Goal: Task Accomplishment & Management: Complete application form

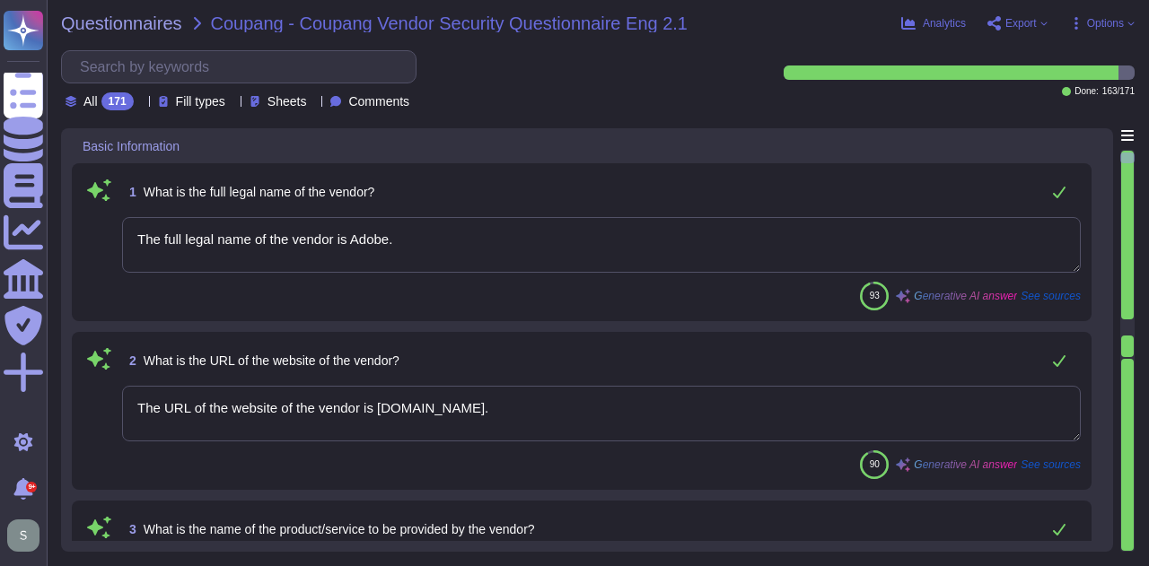
type textarea "The full legal name of the vendor is Adobe."
type textarea "The URL of the website of the vendor is [DOMAIN_NAME]."
type textarea "The products and services provided by Adobe Inc. include Experience Manager, An…"
type textarea "Adobe Inc. offers a diverse range of products and services designed for creativ…"
type textarea "Adobe offers several APIs to its clients, enabling them to integrate Adobe serv…"
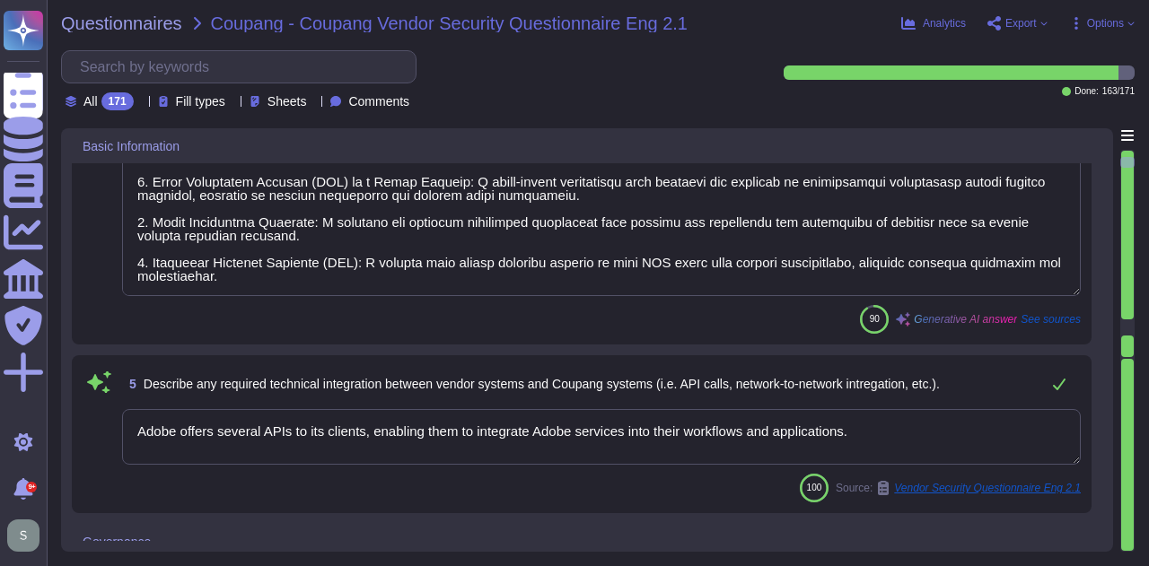
type textarea "Yes, Adobe maintains enterprise Information Security and Privacy Policies that …"
type textarea "Adobe has appointed a Chief Security Officer (CSO) who is responsible for secur…"
type textarea "Yes, we deliver regular information security and privacy training to educate ou…"
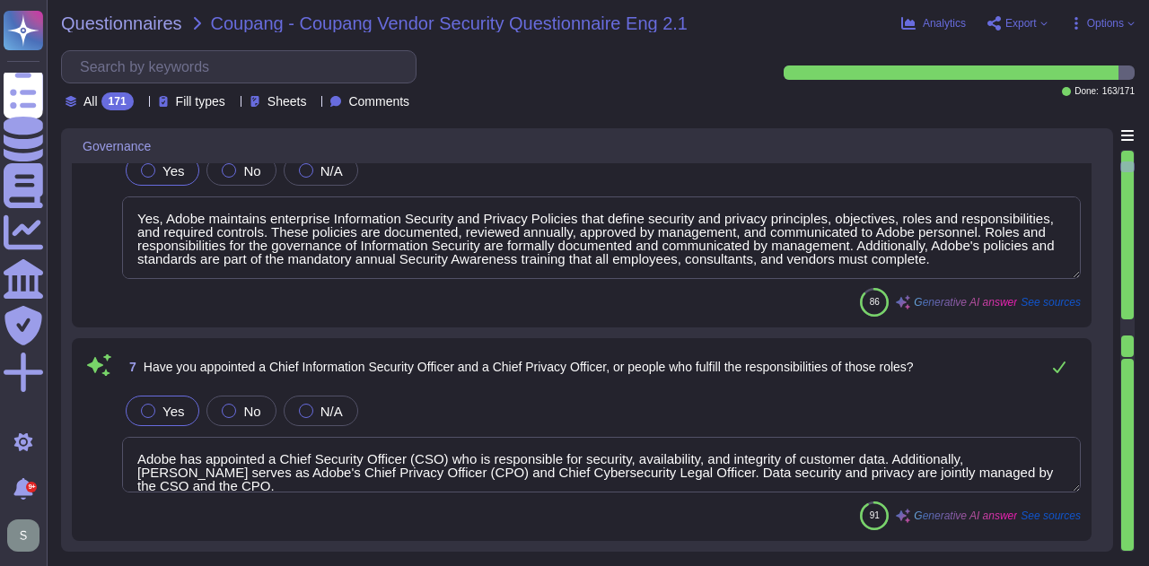
type textarea "Adobe has implemented a comprehensive Business Continuity and Disaster Recovery…"
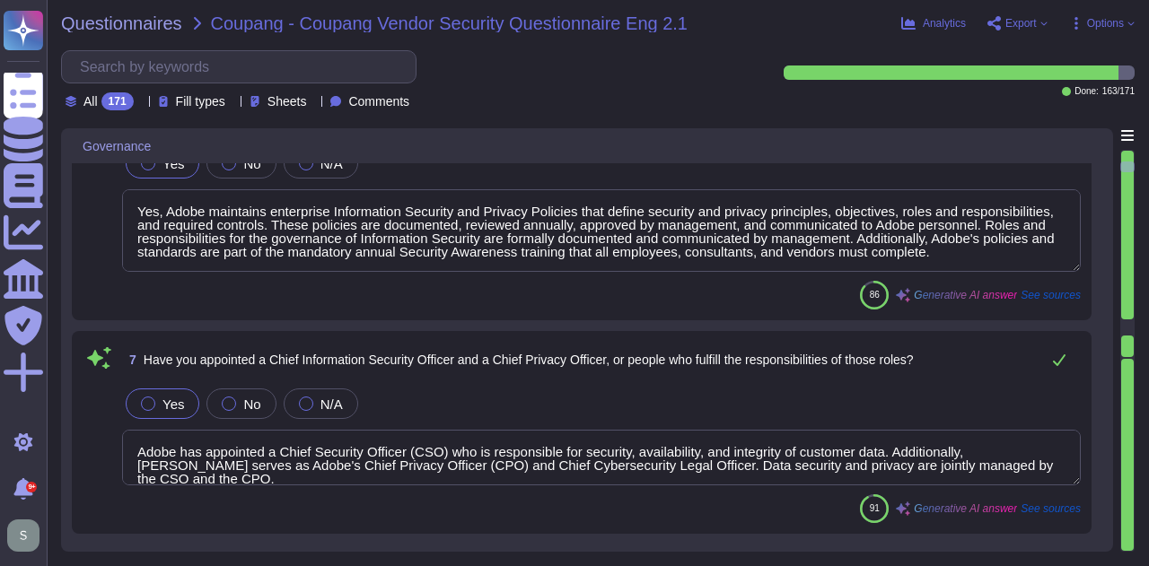
scroll to position [1046, 0]
click at [558, 220] on textarea "Yes, Adobe maintains enterprise Information Security and Privacy Policies that …" at bounding box center [601, 229] width 958 height 83
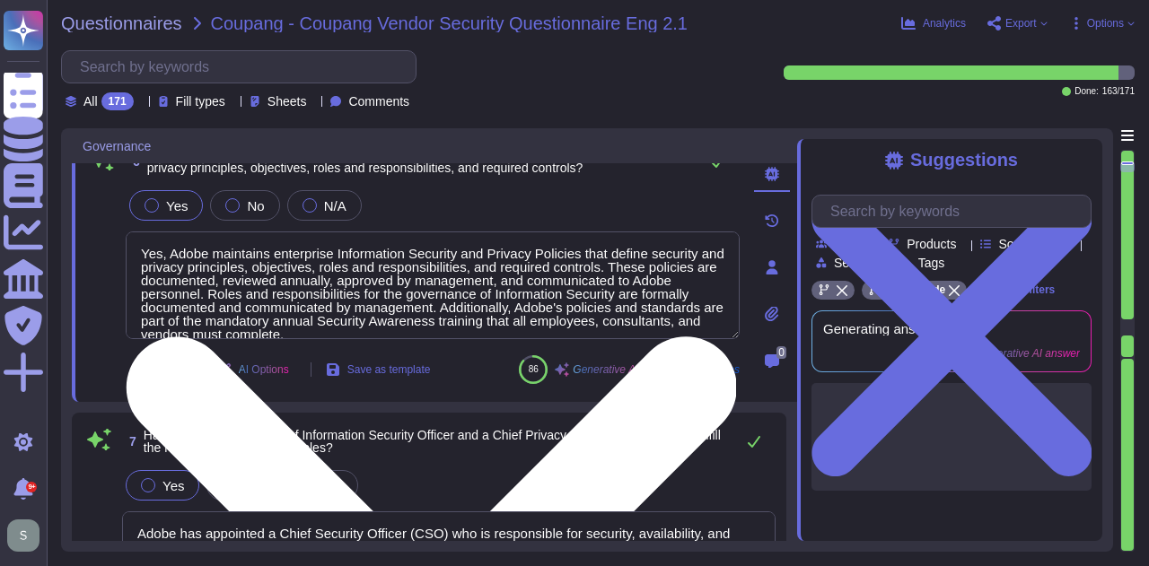
scroll to position [1001, 0]
